Goal: Transaction & Acquisition: Purchase product/service

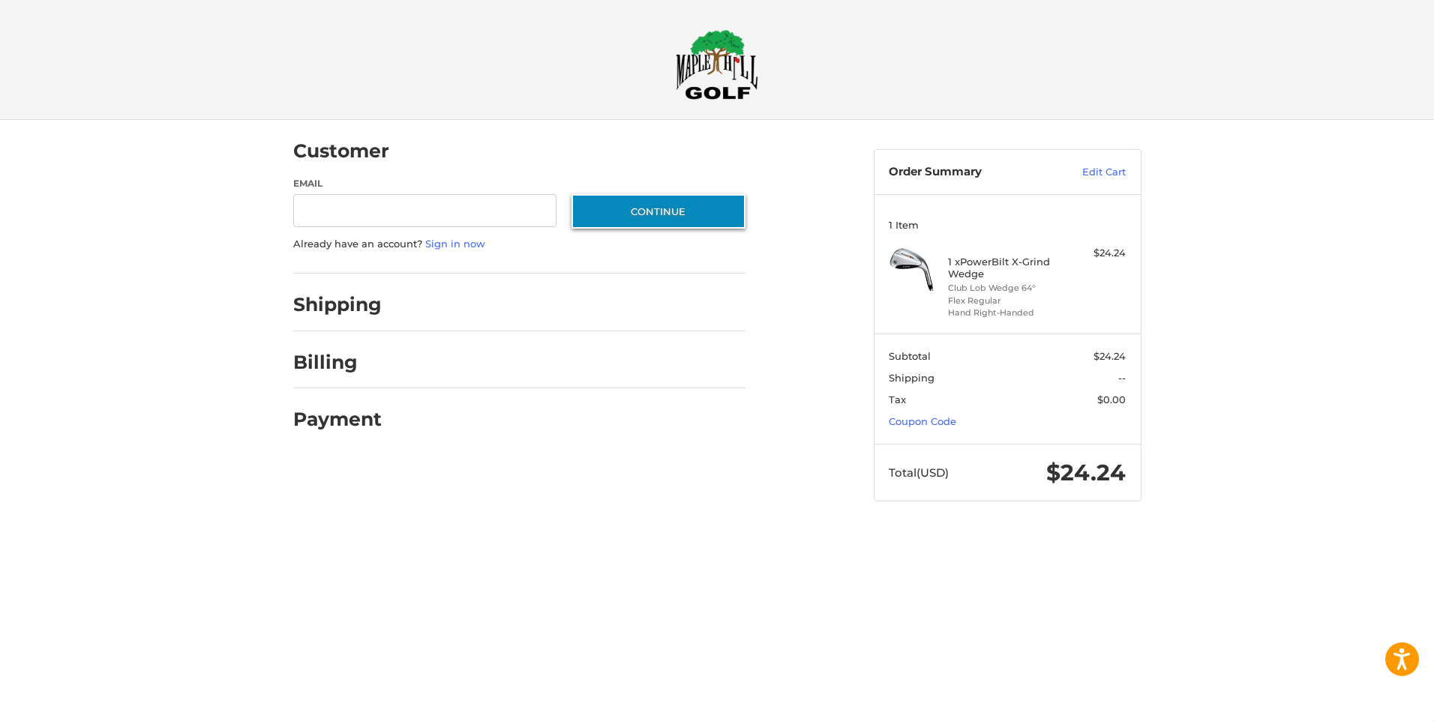
type input "**********"
click at [646, 215] on button "Continue" at bounding box center [658, 211] width 174 height 34
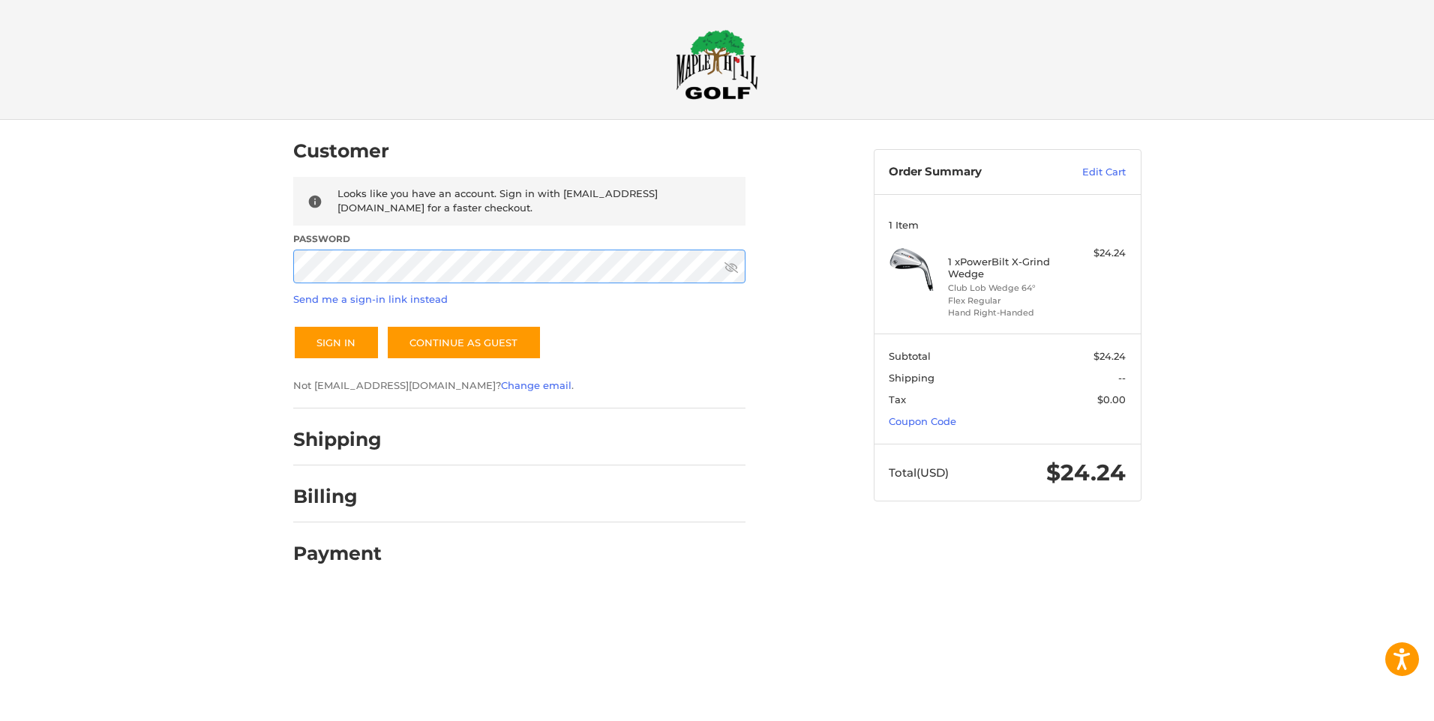
click at [293, 325] on button "Sign In" at bounding box center [336, 342] width 86 height 34
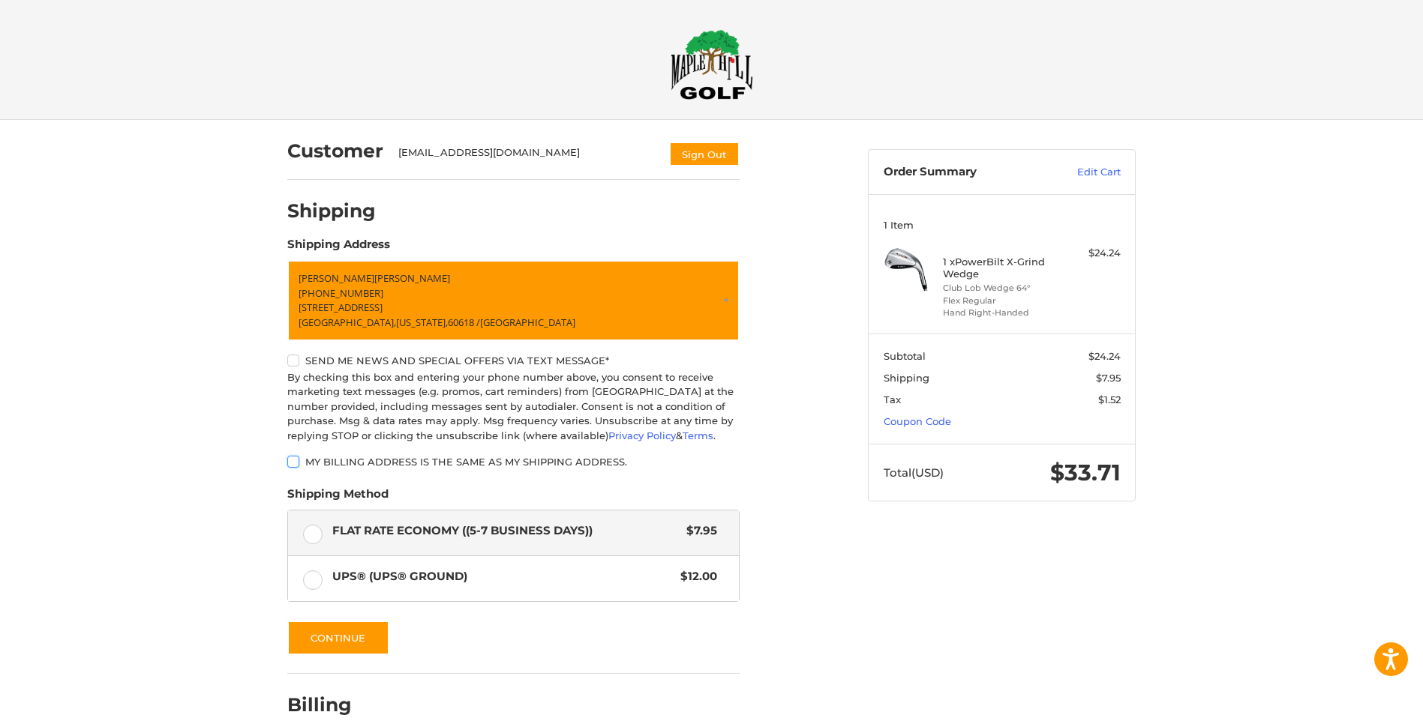
drag, startPoint x: 1040, startPoint y: 294, endPoint x: 954, endPoint y: 238, distance: 103.0
click at [954, 238] on section "1 Item 1 x PowerBilt X-Grind Wedge Club Lob Wedge 64° Flex Regular Hand Right-H…" at bounding box center [1001, 263] width 266 height 139
click at [1198, 289] on div "Customer [EMAIL_ADDRESS][DOMAIN_NAME] Sign Out Shipping POWERED BY We’ve got yo…" at bounding box center [711, 461] width 1423 height 682
click at [700, 154] on button "Sign Out" at bounding box center [704, 154] width 70 height 25
